Goal: Task Accomplishment & Management: Manage account settings

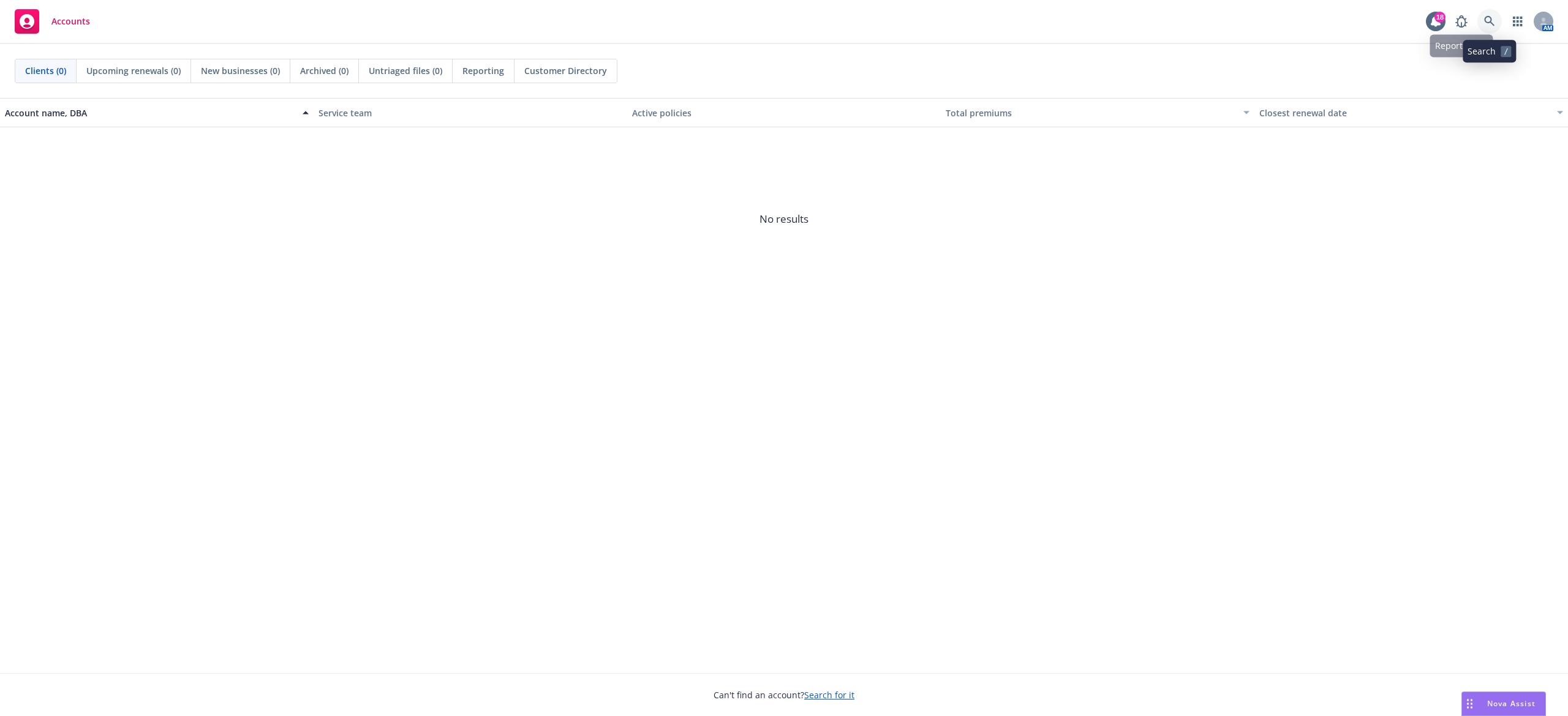
click at [1494, 16] on icon at bounding box center [1490, 22] width 11 height 11
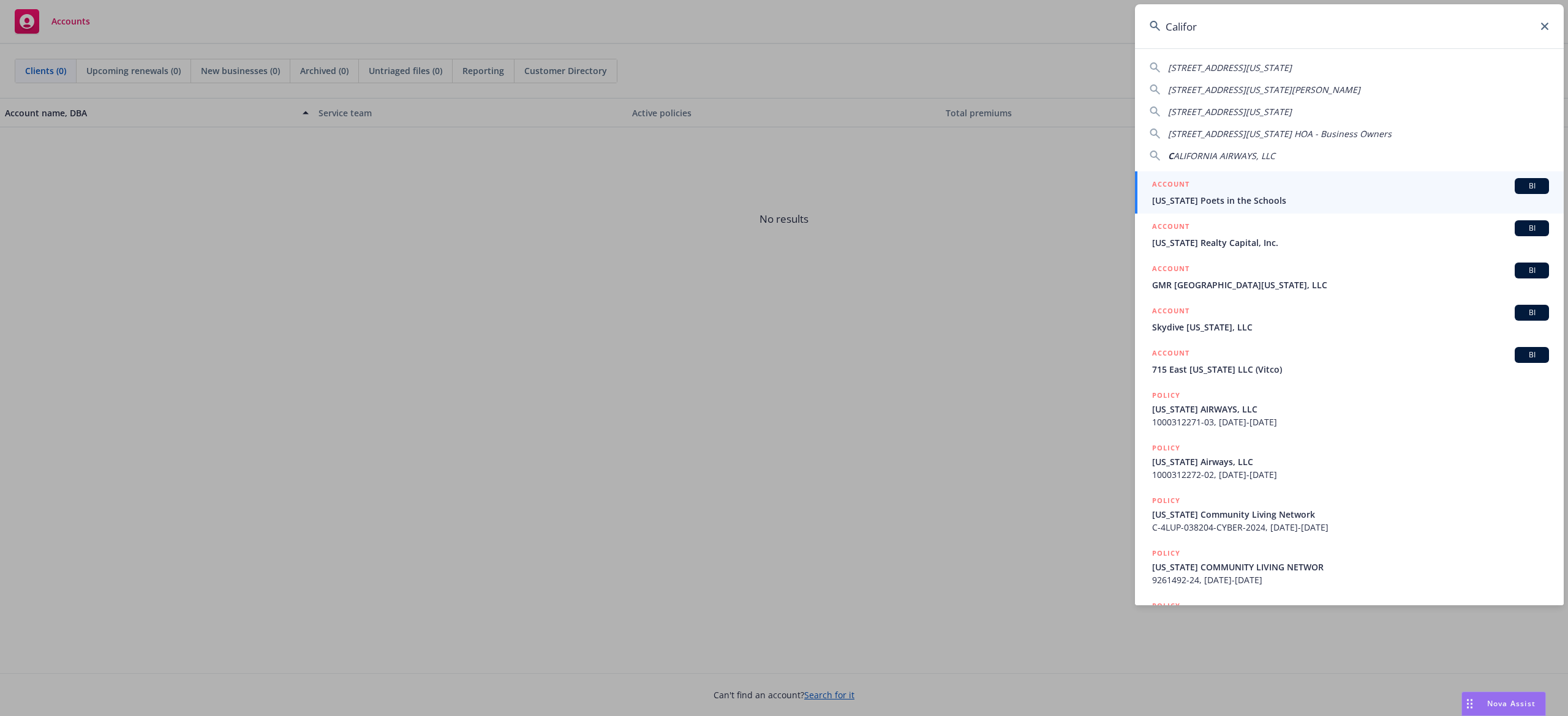
click at [1219, 16] on input "Califor" at bounding box center [1350, 26] width 429 height 44
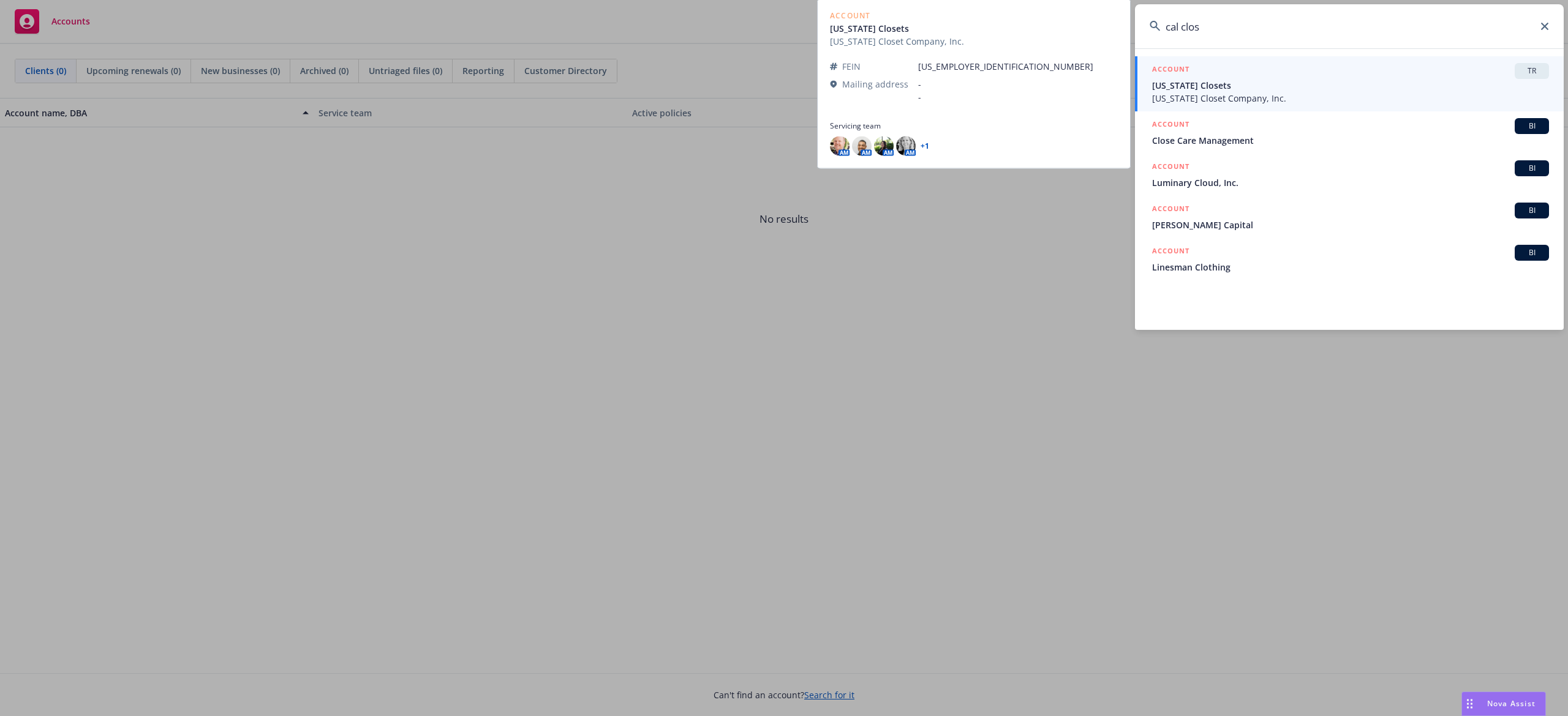
type input "cal clos"
click at [1245, 95] on span "California Closet Company, Inc." at bounding box center [1350, 98] width 397 height 13
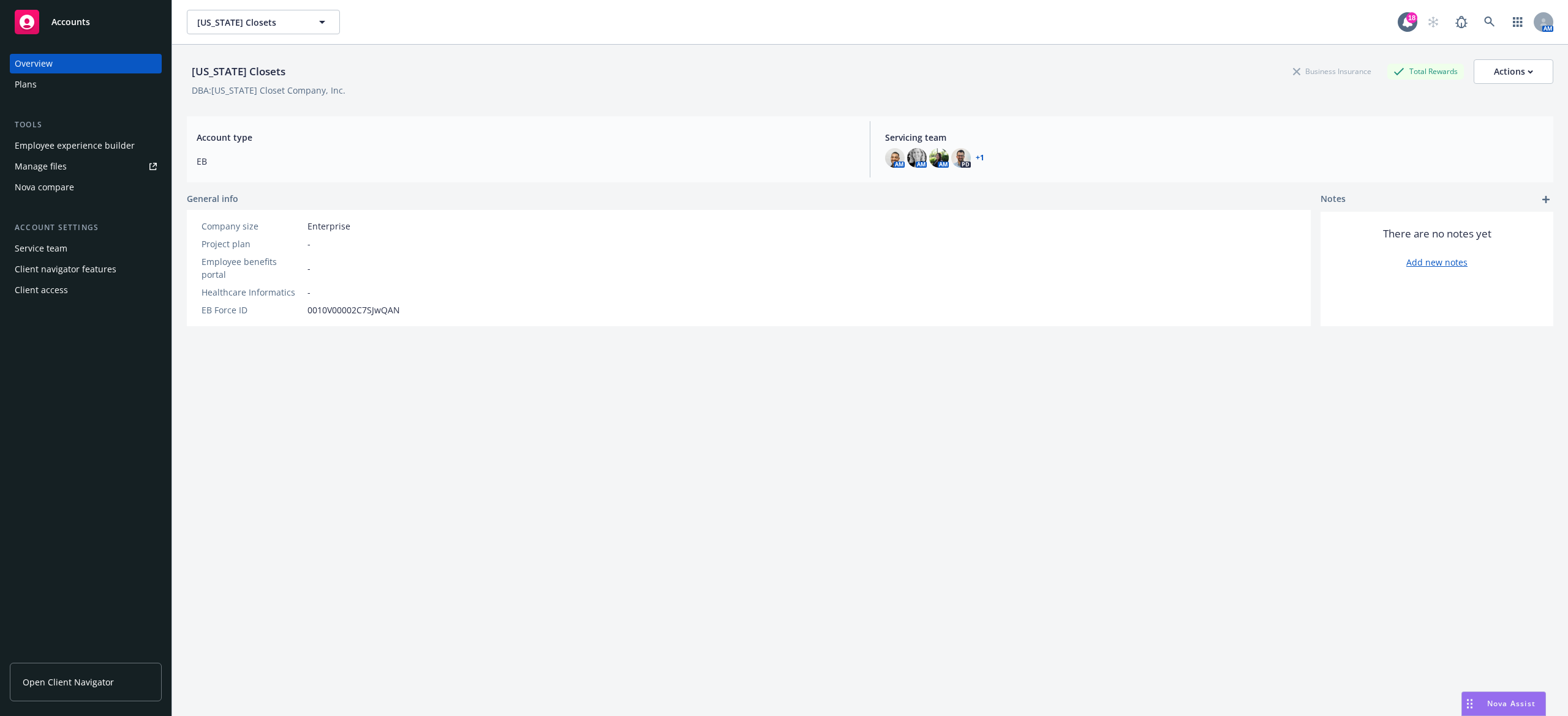
click at [64, 163] on div "Manage files" at bounding box center [41, 167] width 52 height 20
click at [258, 17] on span "[US_STATE] Closets" at bounding box center [250, 22] width 106 height 13
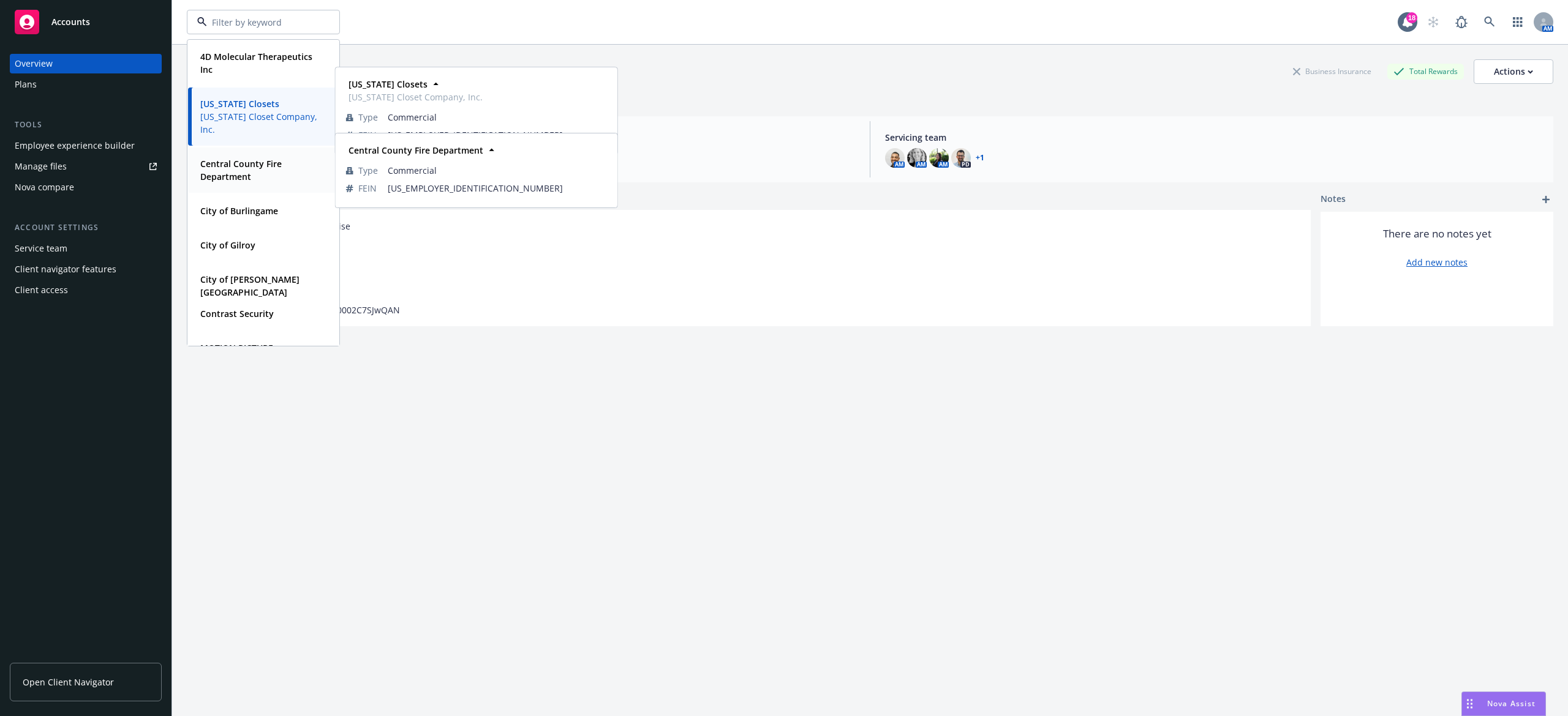
click at [257, 176] on span "Central County Fire Department" at bounding box center [262, 170] width 124 height 26
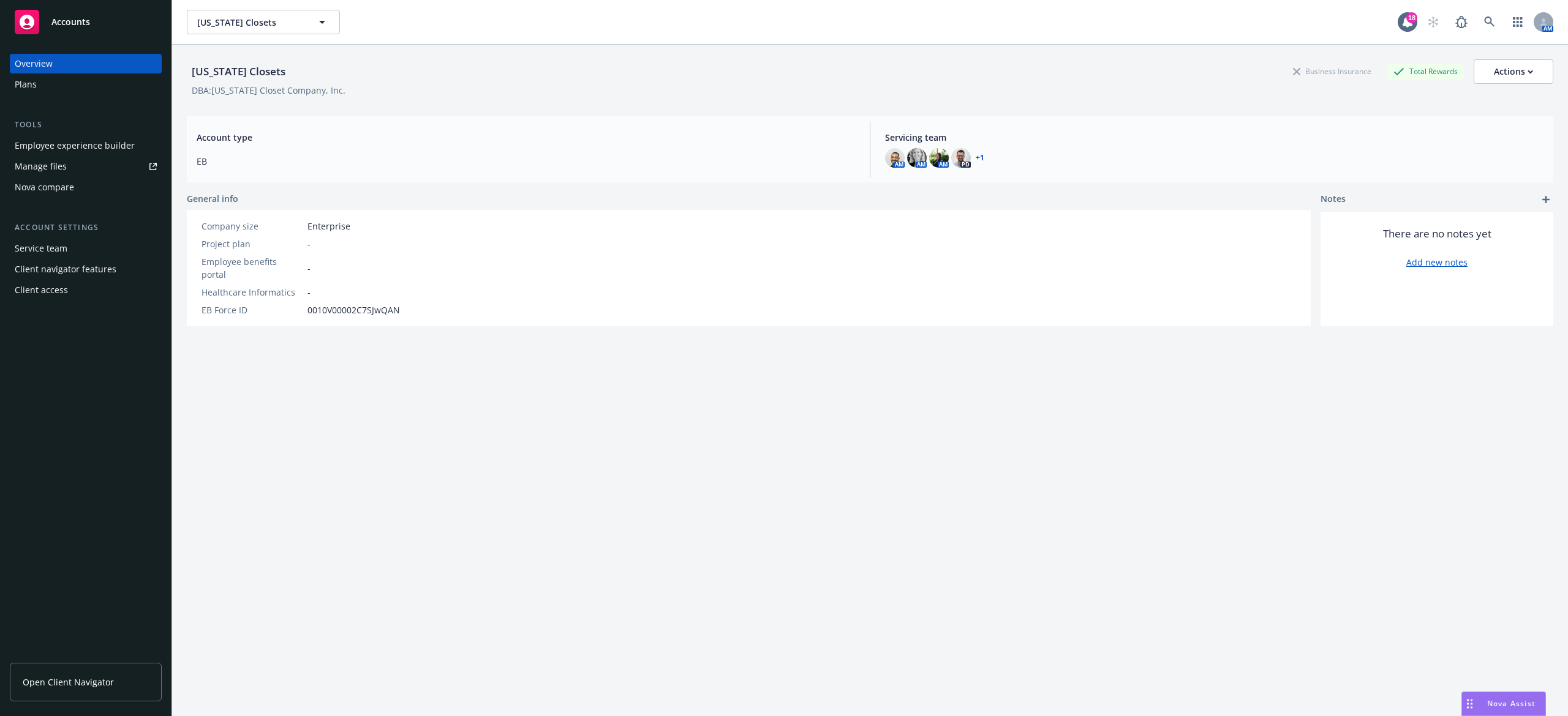
click at [71, 162] on link "Manage files" at bounding box center [85, 167] width 152 height 20
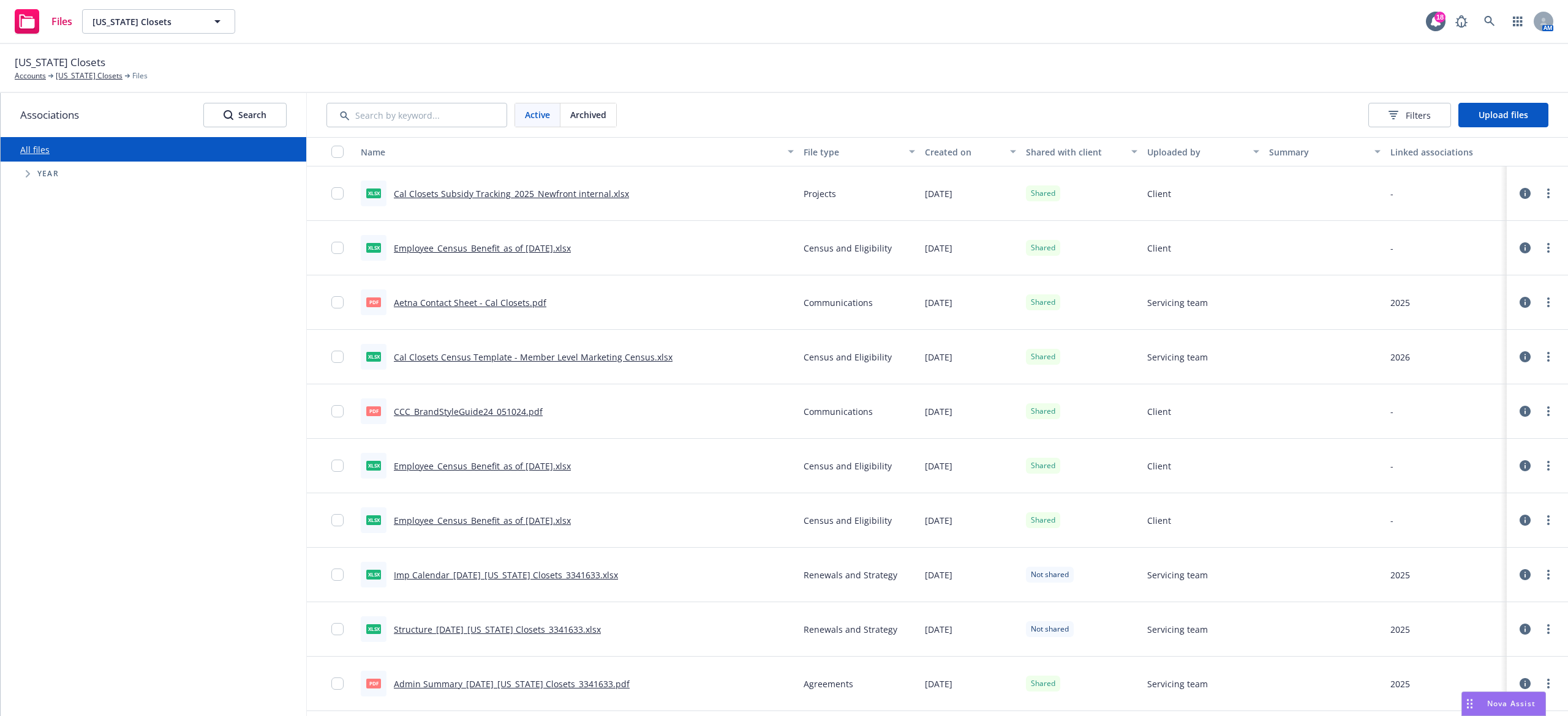
click at [1498, 130] on div "Active Archived Filters Upload files" at bounding box center [937, 115] width 1261 height 44
click at [1494, 124] on button "Upload files" at bounding box center [1504, 115] width 90 height 24
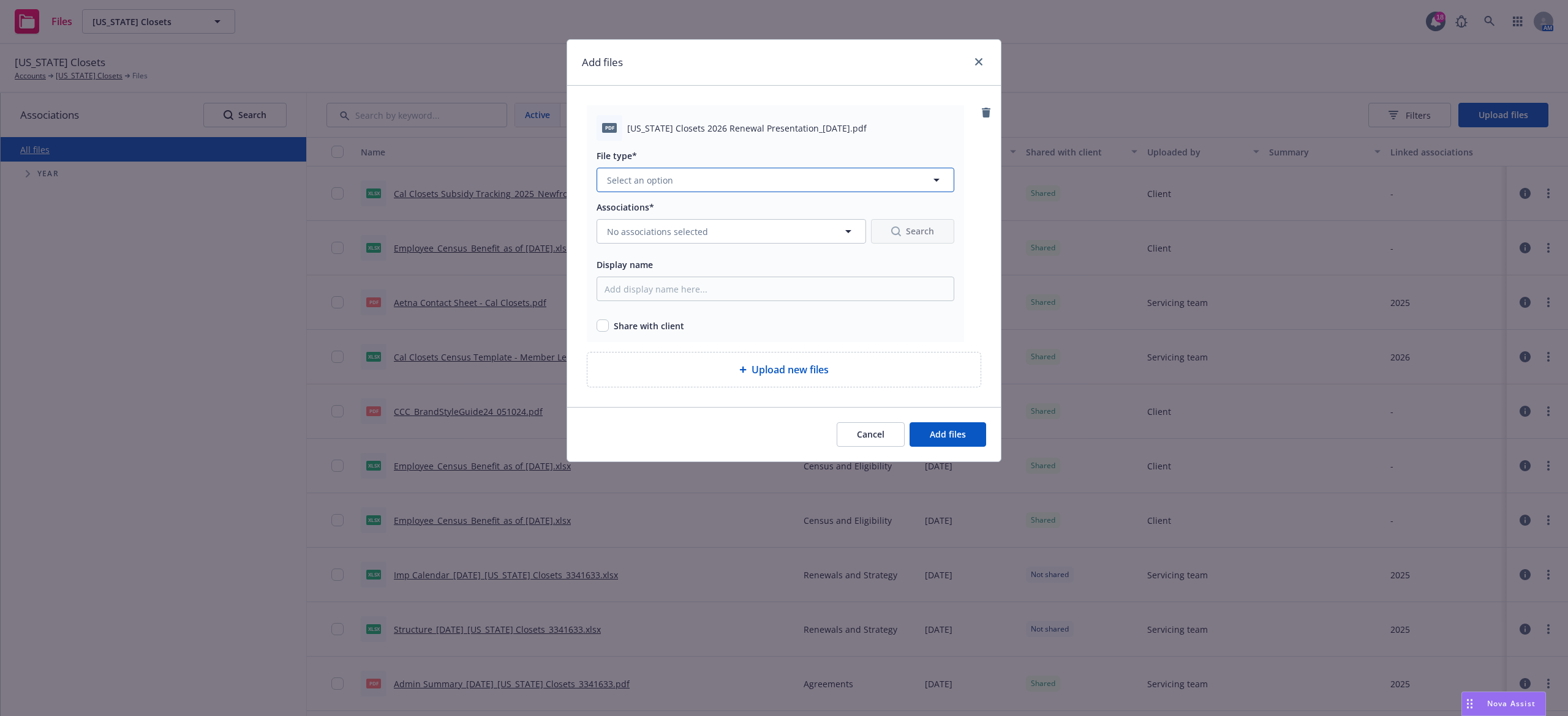
click at [775, 172] on button "Select an option" at bounding box center [775, 180] width 358 height 24
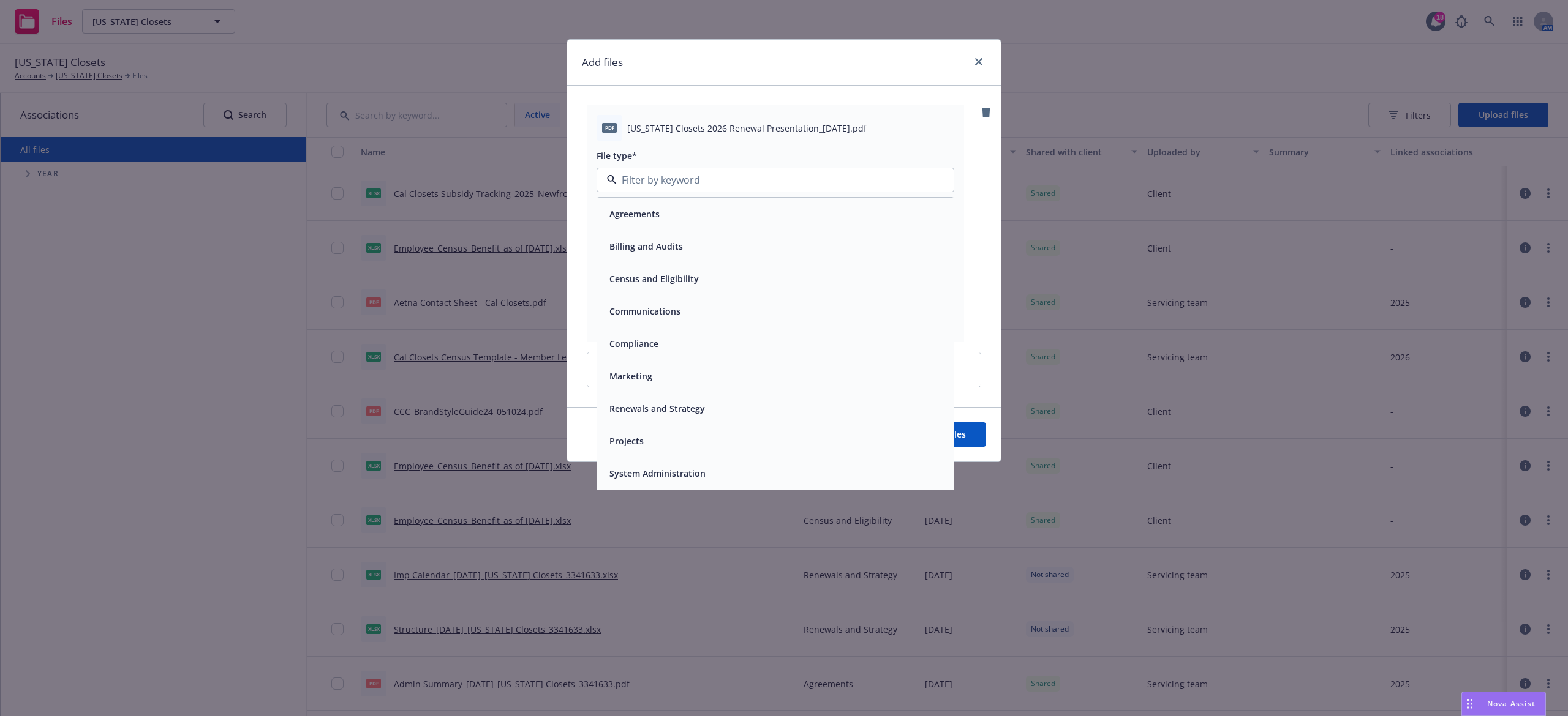
click at [680, 395] on div "Renewals and Strategy" at bounding box center [775, 409] width 356 height 32
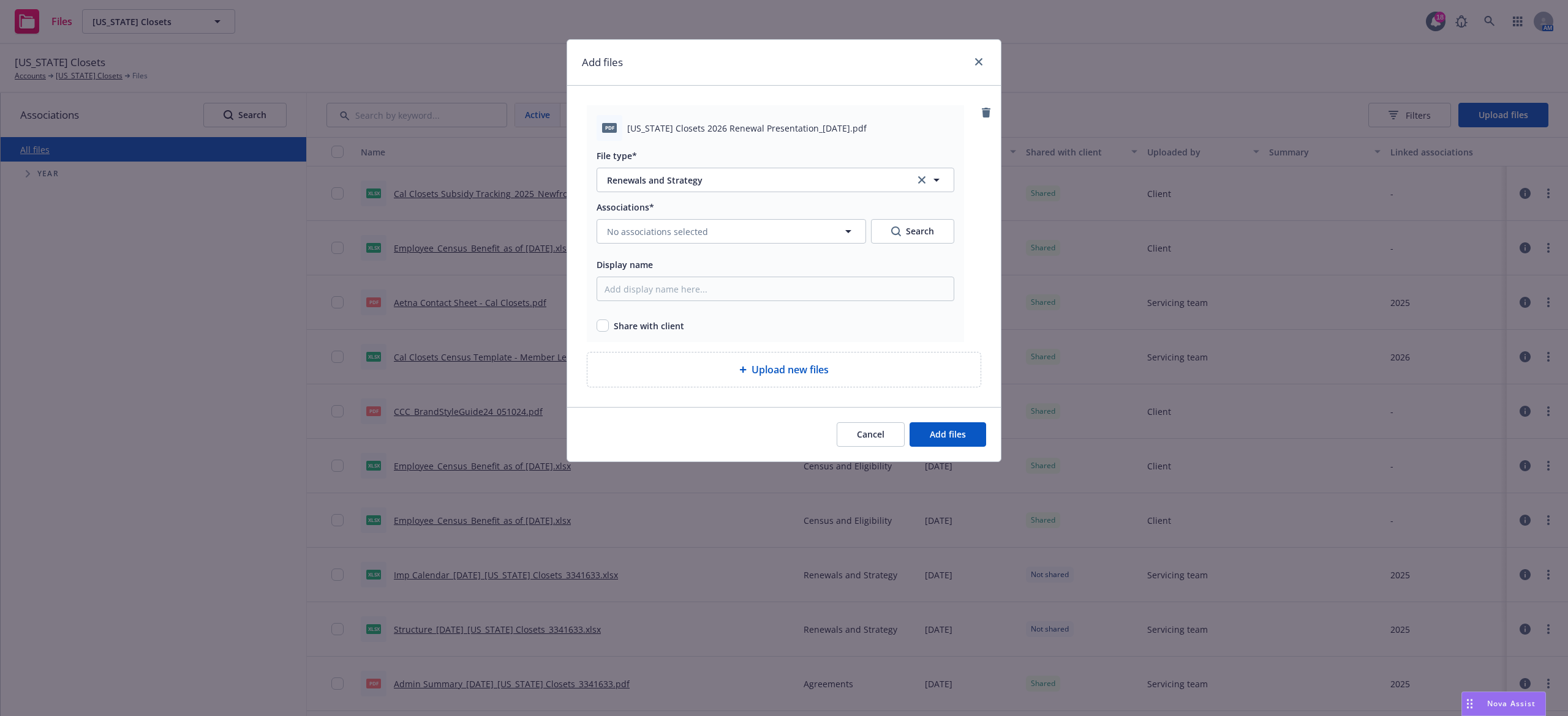
click at [698, 245] on div "Associations* No associations selected Search Display name Share with client" at bounding box center [775, 266] width 358 height 133
click at [695, 238] on span "No associations selected" at bounding box center [658, 232] width 101 height 13
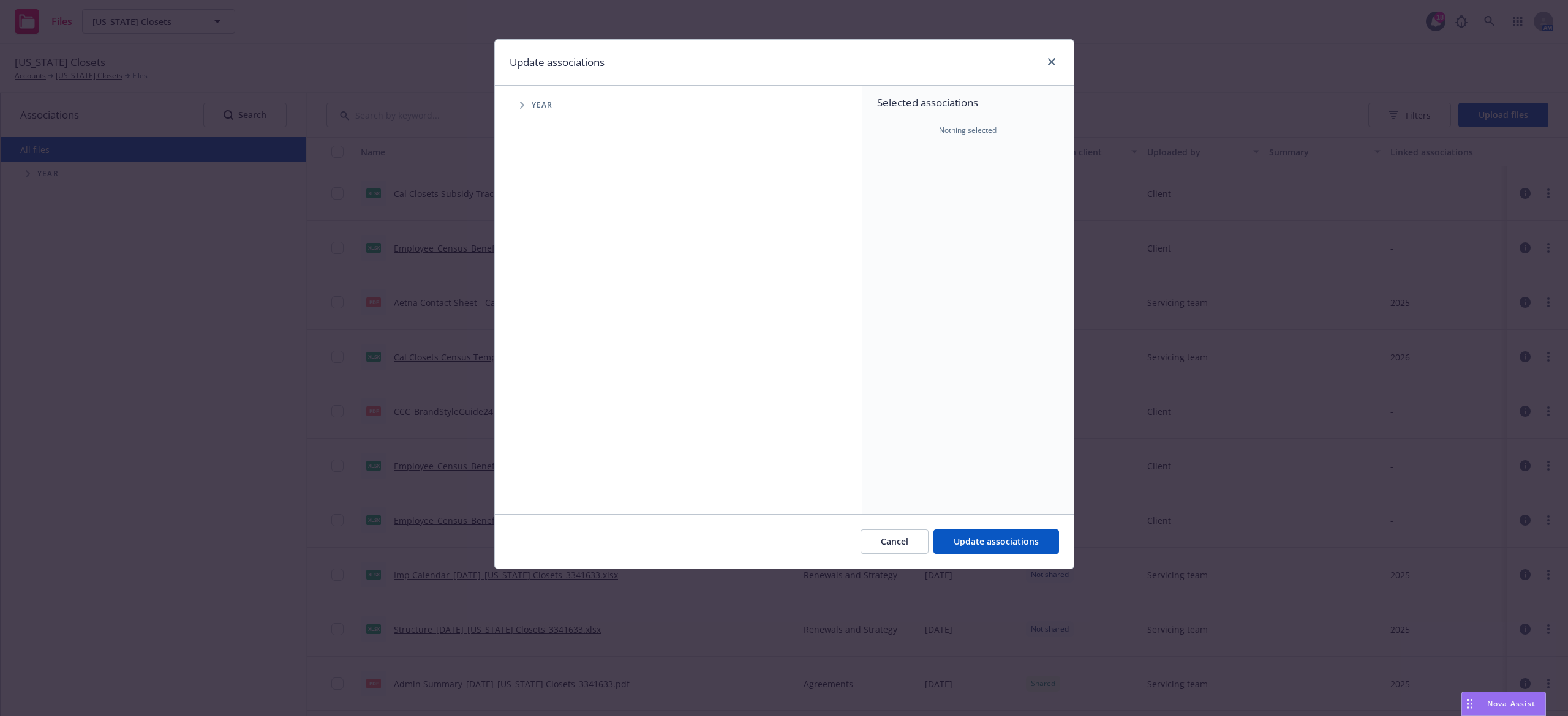
click at [525, 105] on span "Tree Example" at bounding box center [522, 105] width 20 height 20
click at [550, 276] on input "Tree Example" at bounding box center [553, 272] width 12 height 12
checkbox input "true"
click at [1041, 542] on button "Update associations" at bounding box center [996, 542] width 125 height 24
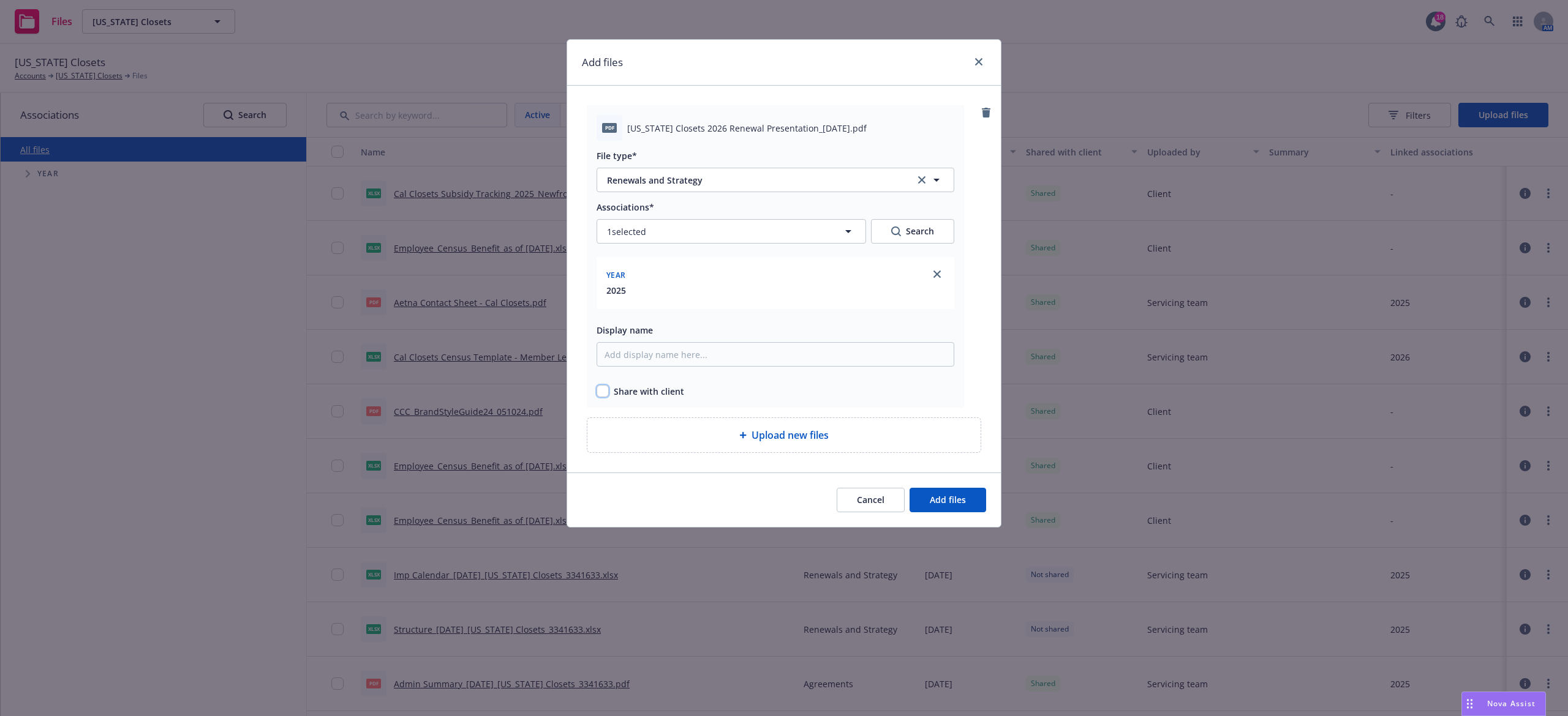
click at [602, 395] on input "checkbox" at bounding box center [602, 391] width 12 height 12
checkbox input "true"
click at [756, 231] on button "1 selected" at bounding box center [731, 231] width 270 height 24
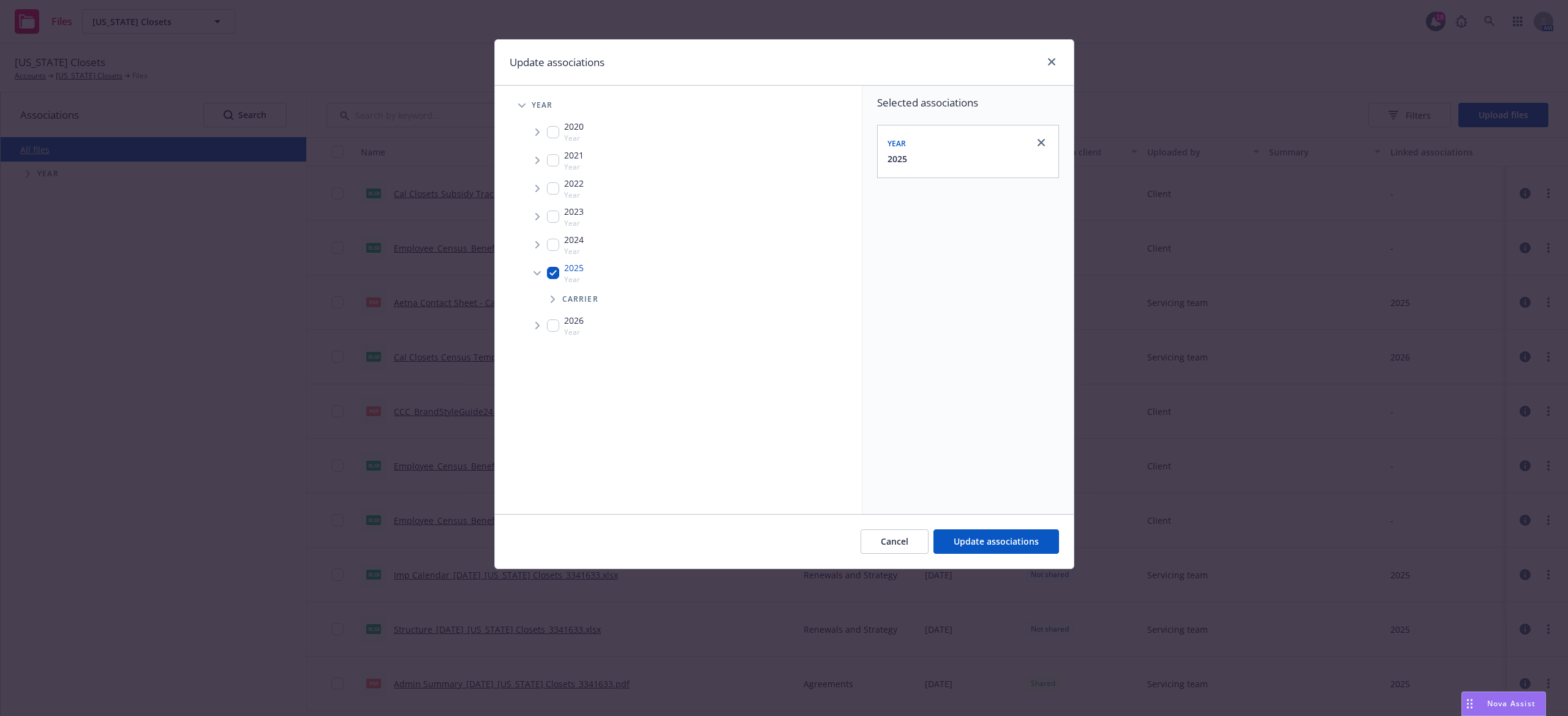
click at [557, 327] on input "Tree Example" at bounding box center [553, 325] width 12 height 12
checkbox input "true"
click at [1008, 536] on span "Update associations" at bounding box center [997, 541] width 85 height 12
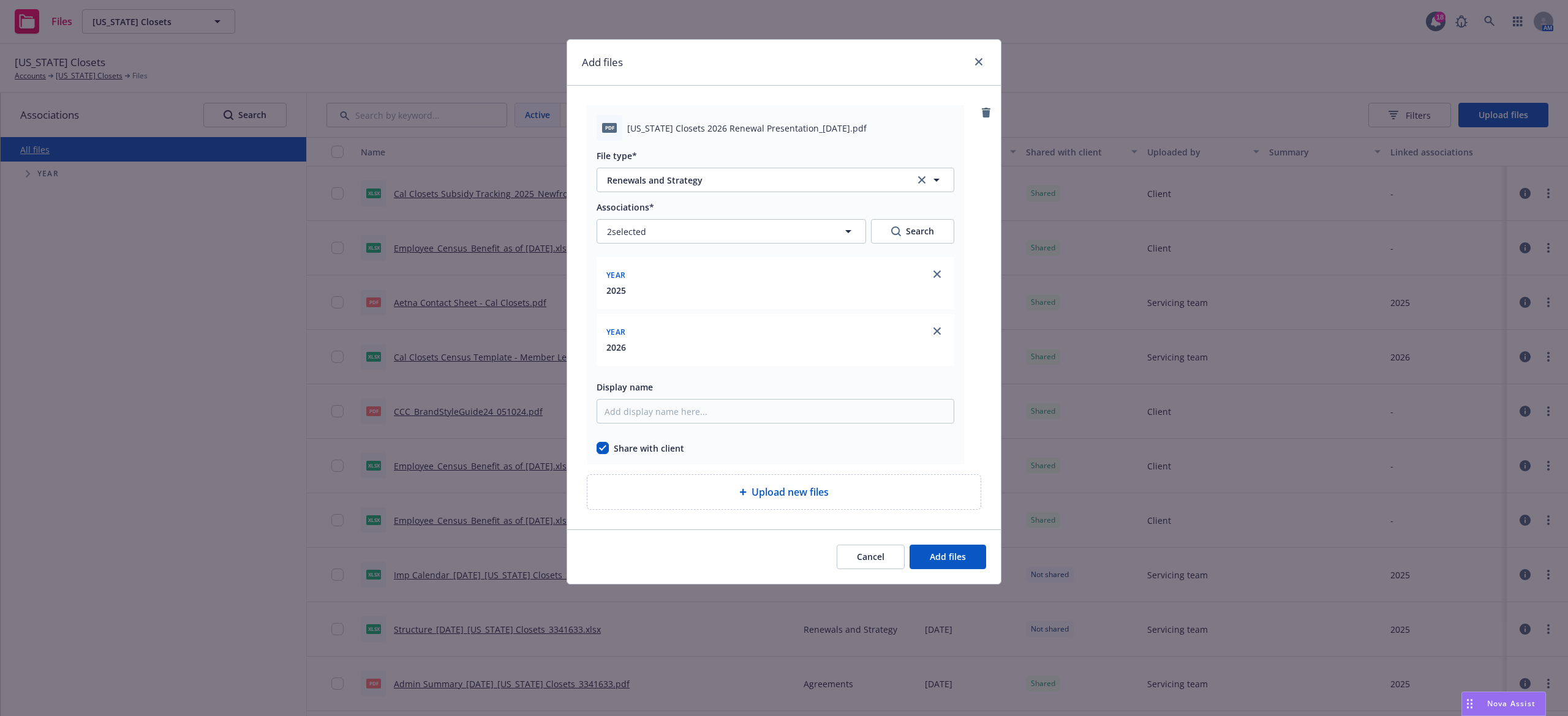
click at [721, 129] on span "[US_STATE] Closets 2026 Renewal Presentation_[DATE].pdf" at bounding box center [747, 128] width 240 height 13
copy span "[US_STATE] Closets 2026 Renewal Presentation_[DATE].pdf"
drag, startPoint x: 664, startPoint y: 426, endPoint x: 660, endPoint y: 419, distance: 8.1
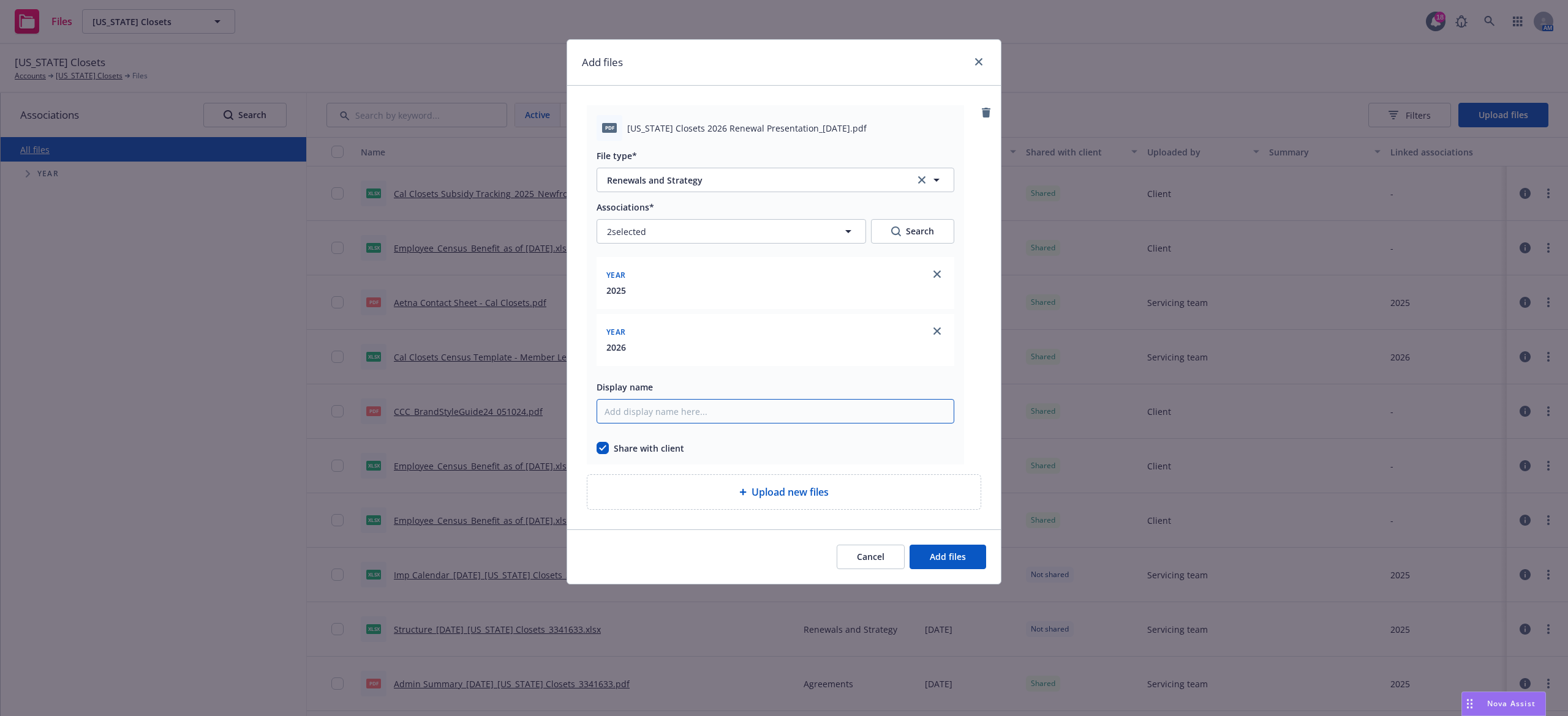
paste input "[US_STATE] Closets 2026 Renewal Presentation_[DATE].pdf"
drag, startPoint x: 677, startPoint y: 409, endPoint x: 574, endPoint y: 410, distance: 103.0
click at [574, 410] on div "pdf [US_STATE] Closets 2026 Renewal Presentation_[DATE].pdf File type* Renewals…" at bounding box center [784, 307] width 433 height 444
click at [716, 413] on input "2026 Renewal Presentation_[DATE].pdf" at bounding box center [775, 411] width 358 height 24
paste input "[US_STATE] Closets"
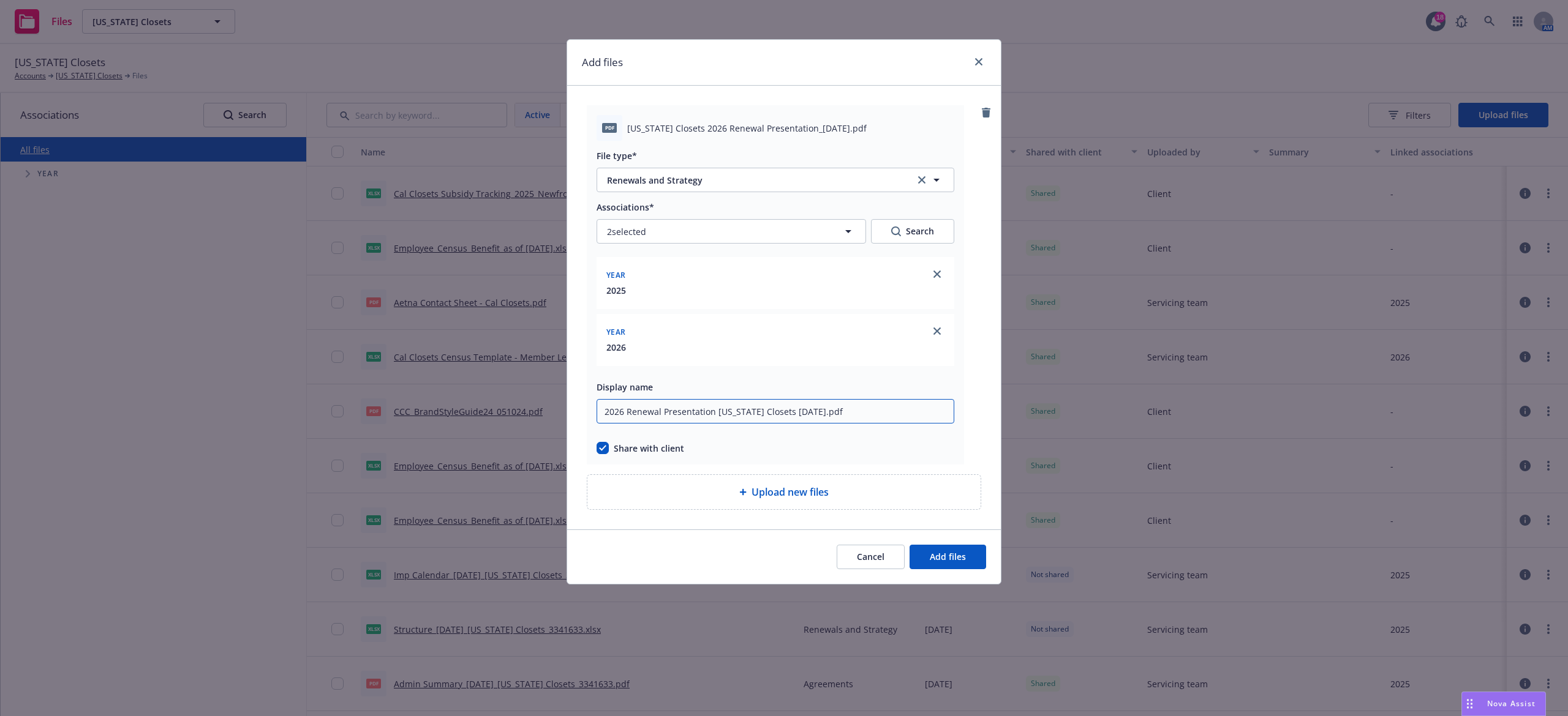
click at [870, 415] on input "2026 Renewal Presentation [US_STATE] Closets [DATE].pdf" at bounding box center [775, 411] width 358 height 24
type input "2026 Renewal Presentation [US_STATE] Closets [DATE]"
click at [930, 556] on span "Add files" at bounding box center [948, 556] width 36 height 12
